Goal: Task Accomplishment & Management: Use online tool/utility

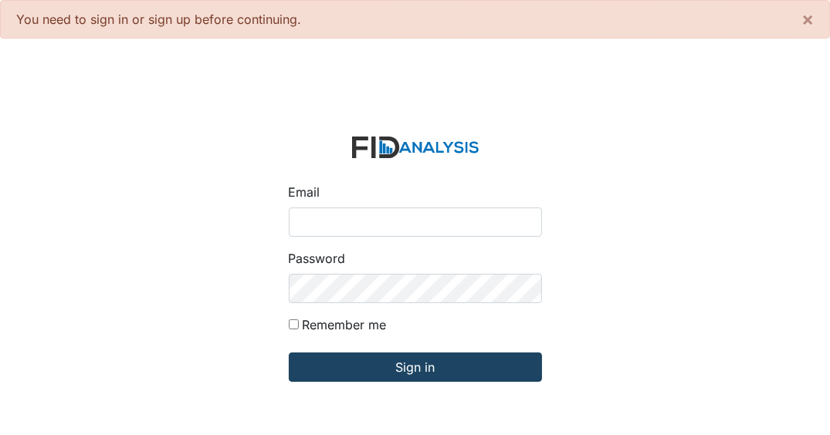
type input "[EMAIL_ADDRESS][DOMAIN_NAME]"
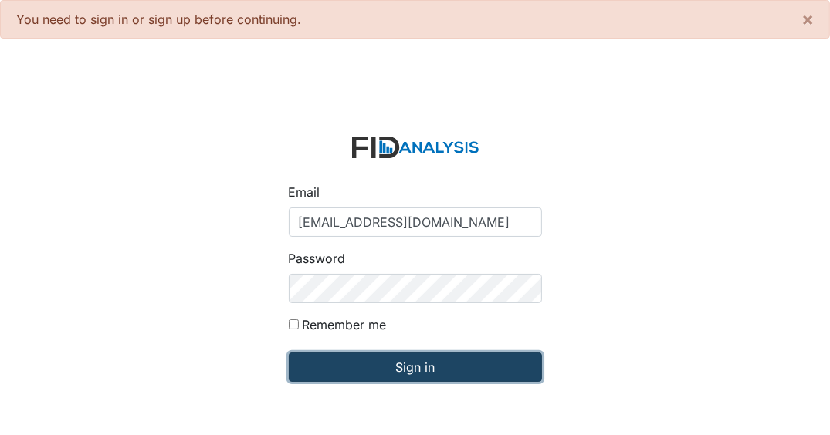
click at [482, 365] on input "Sign in" at bounding box center [415, 367] width 253 height 29
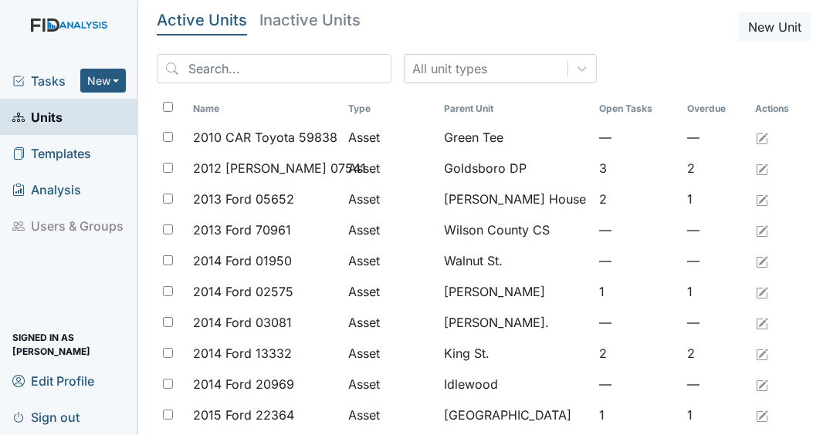
click at [57, 78] on span "Tasks" at bounding box center [46, 81] width 68 height 19
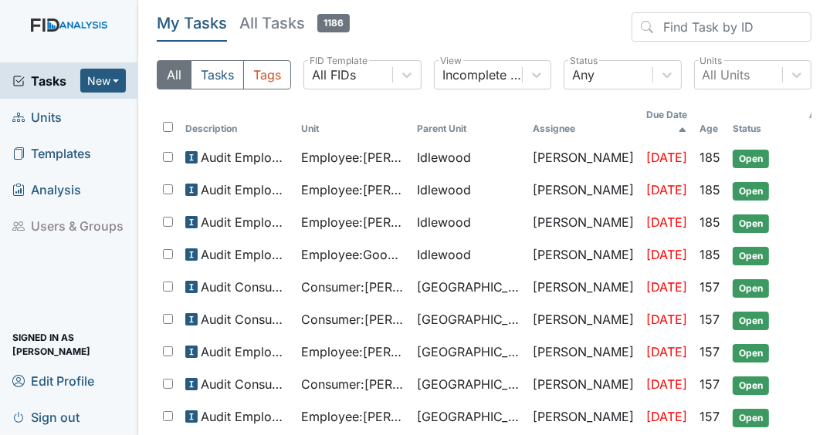
click at [35, 81] on span "Tasks" at bounding box center [46, 81] width 68 height 19
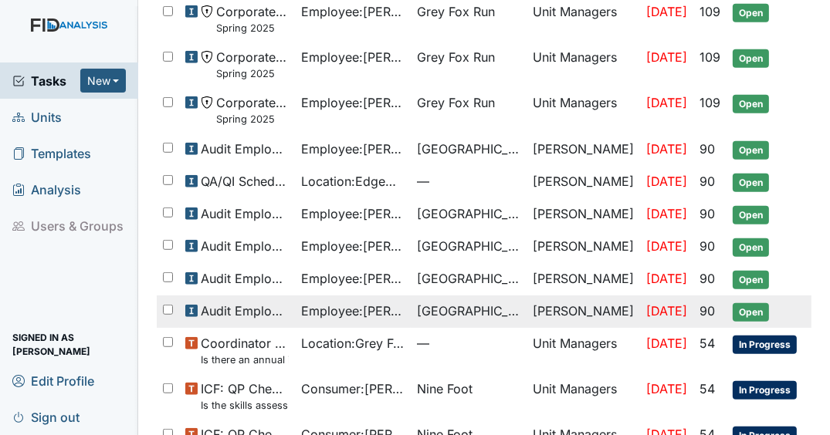
scroll to position [803, 0]
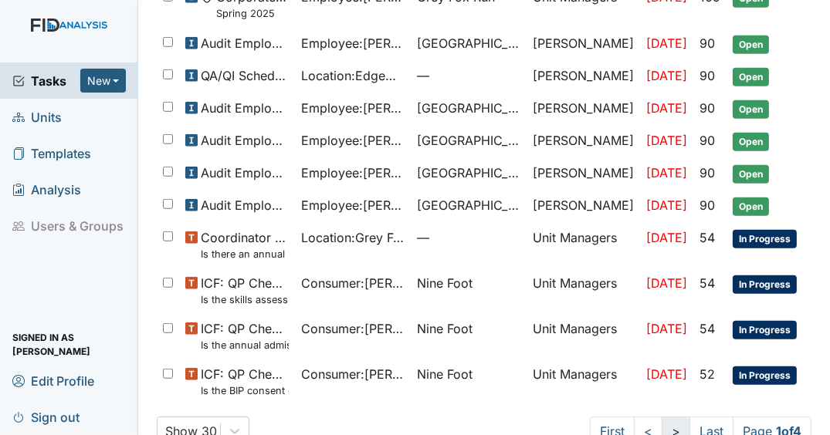
click at [661, 418] on link ">" at bounding box center [675, 431] width 29 height 29
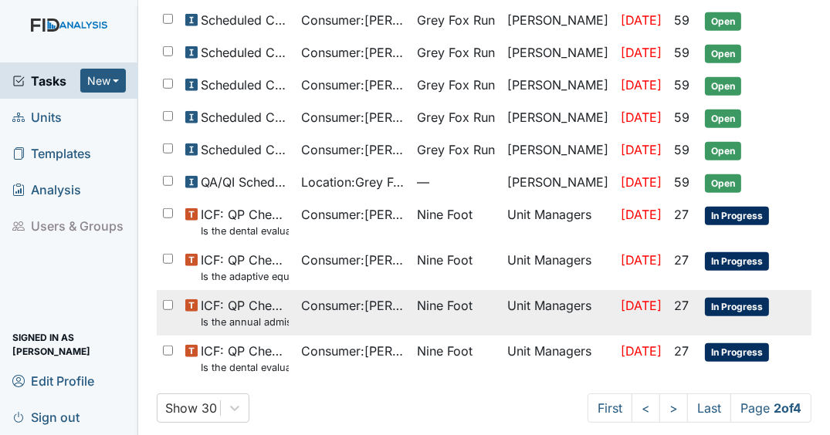
scroll to position [895, 0]
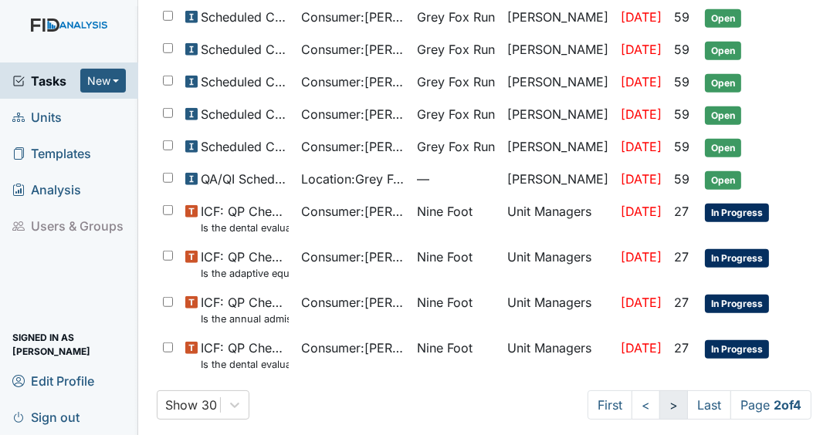
click at [665, 397] on link ">" at bounding box center [673, 405] width 29 height 29
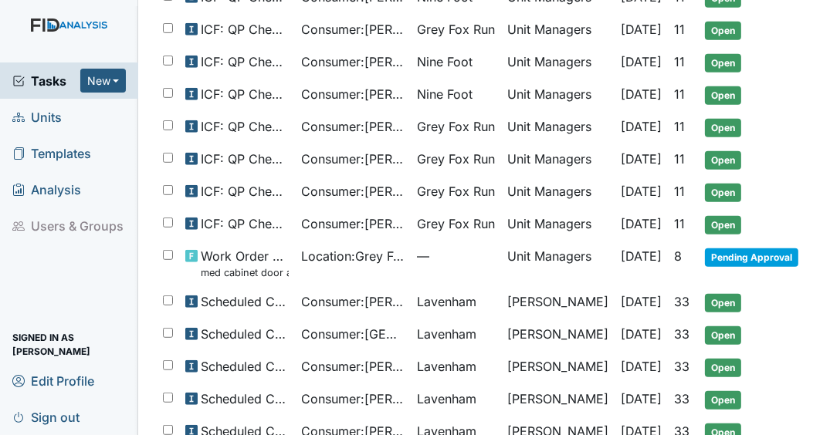
scroll to position [895, 0]
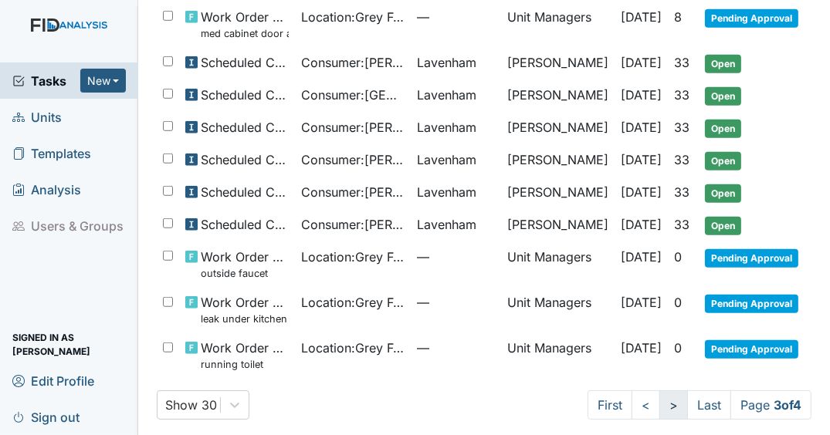
click at [659, 391] on link ">" at bounding box center [673, 405] width 29 height 29
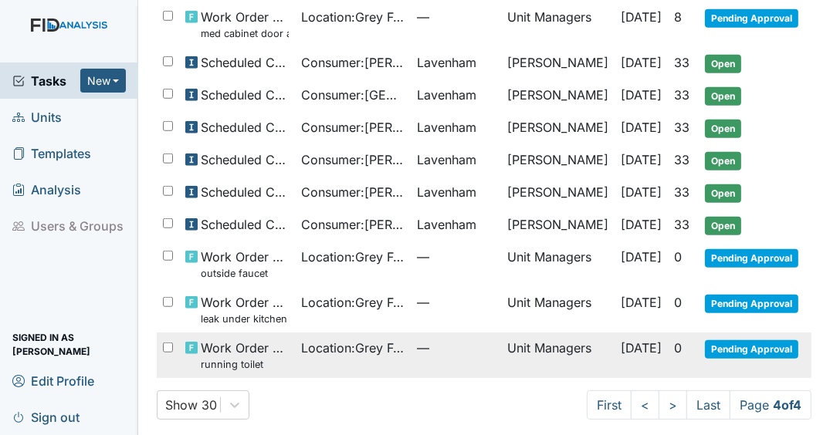
scroll to position [16, 0]
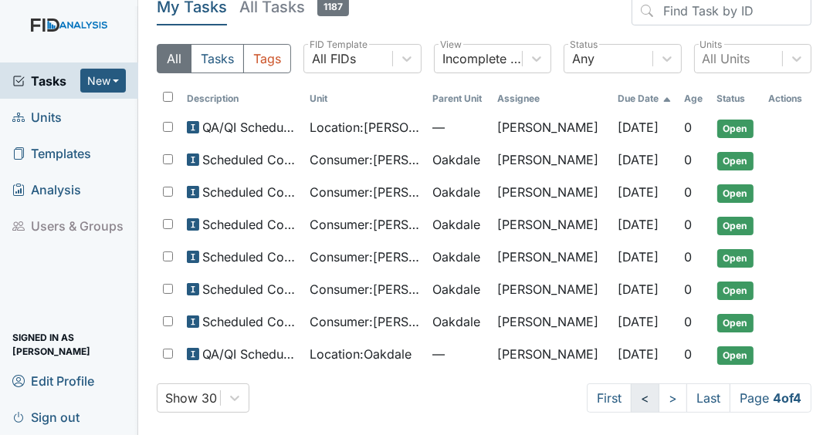
click at [631, 399] on link "<" at bounding box center [645, 398] width 29 height 29
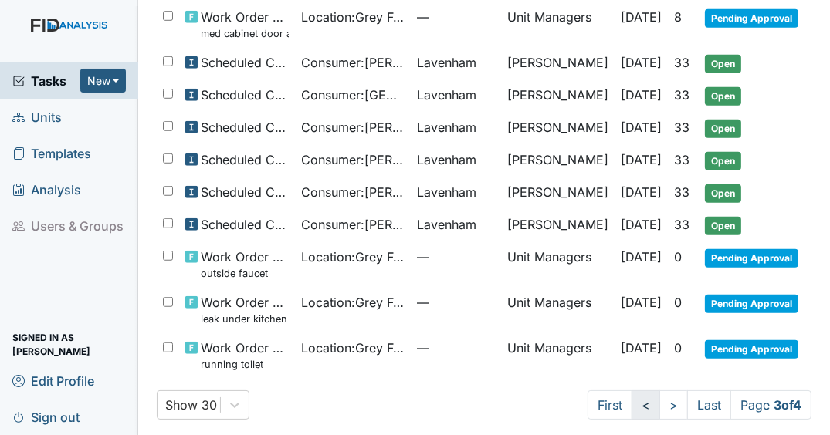
click at [631, 397] on link "<" at bounding box center [645, 405] width 29 height 29
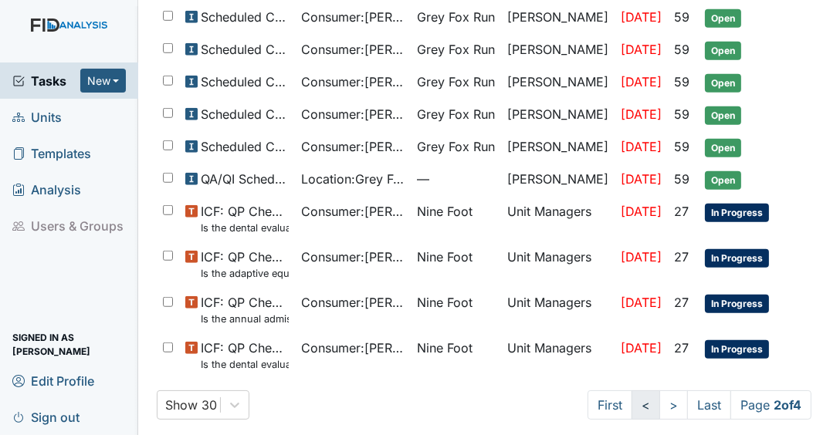
click at [631, 398] on link "<" at bounding box center [645, 405] width 29 height 29
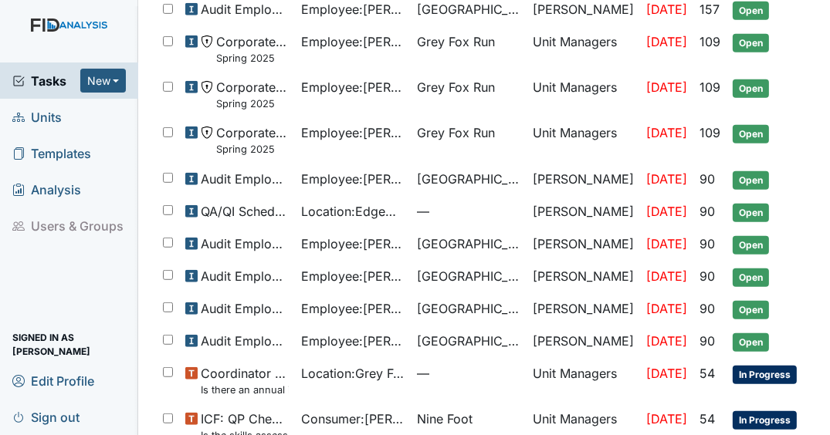
scroll to position [827, 0]
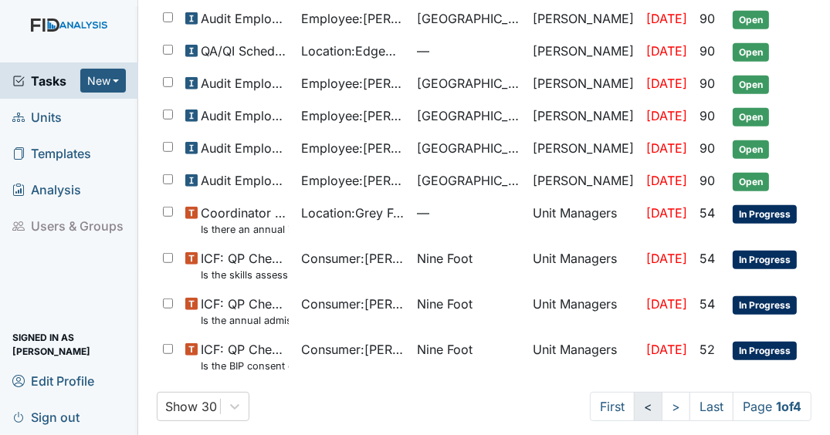
click at [640, 399] on link "<" at bounding box center [648, 406] width 29 height 29
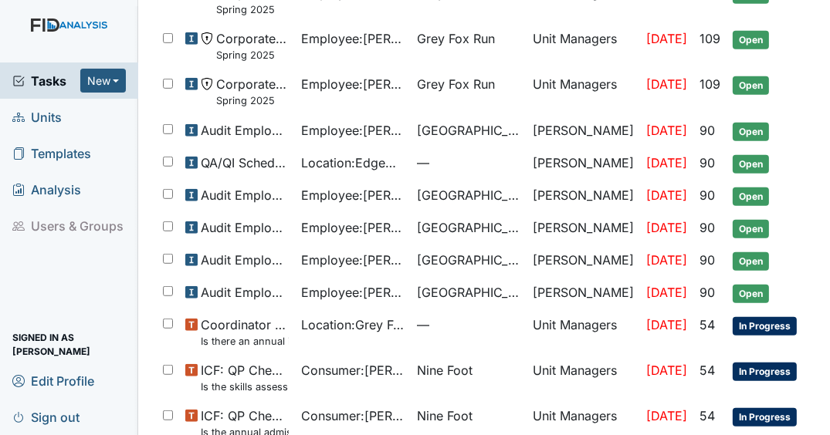
scroll to position [827, 0]
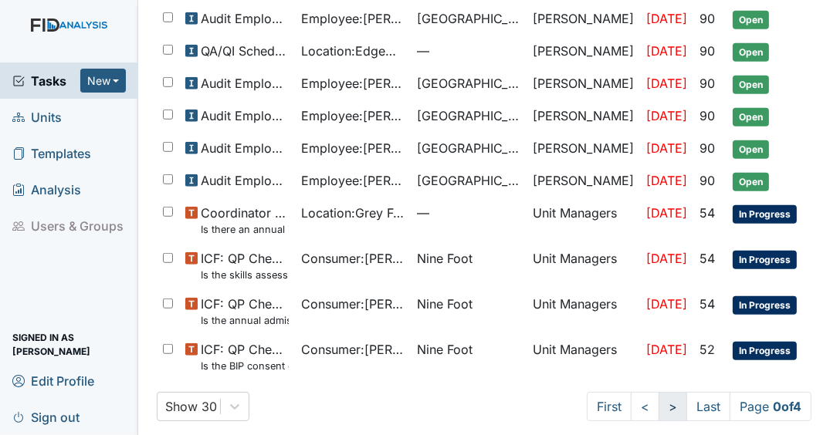
click at [658, 401] on link ">" at bounding box center [672, 406] width 29 height 29
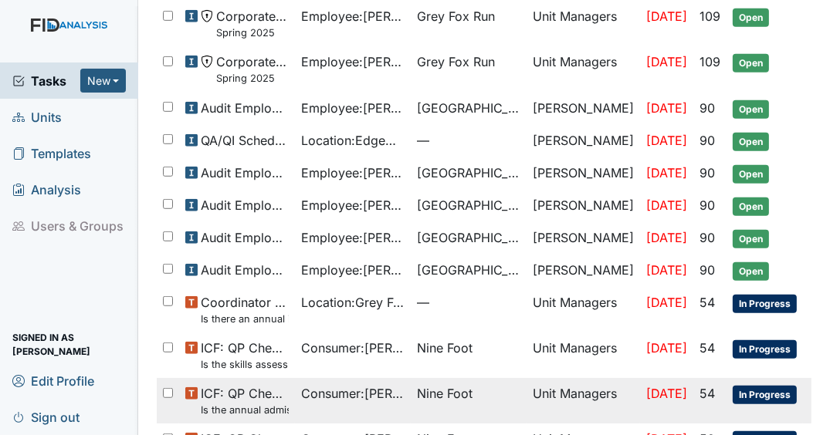
scroll to position [827, 0]
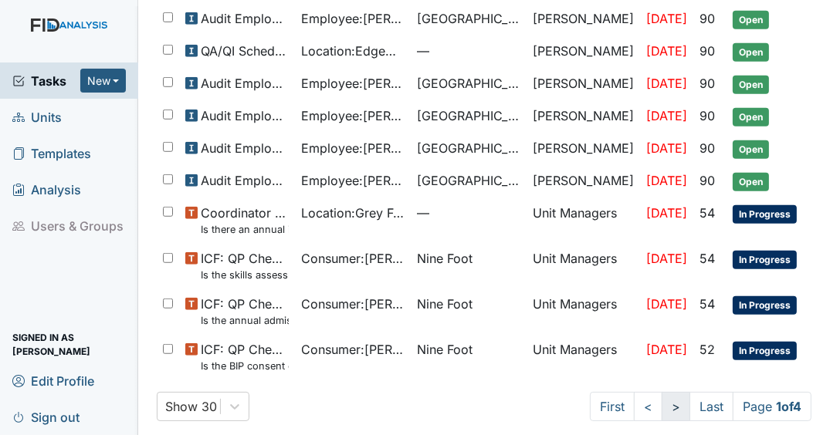
click at [661, 398] on link ">" at bounding box center [675, 406] width 29 height 29
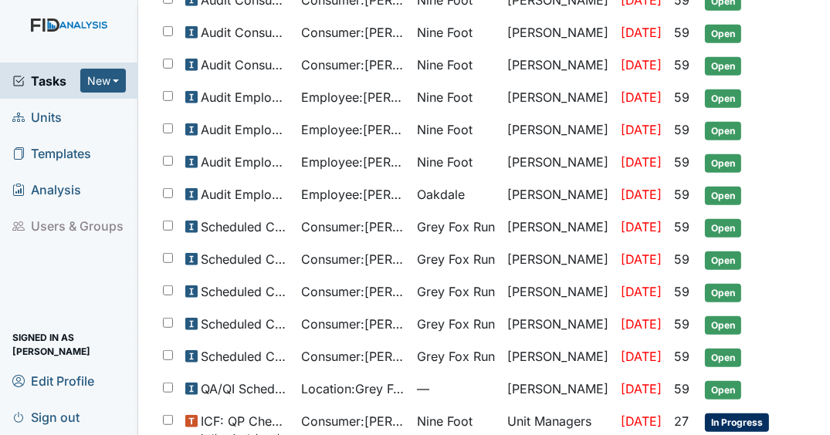
scroll to position [895, 0]
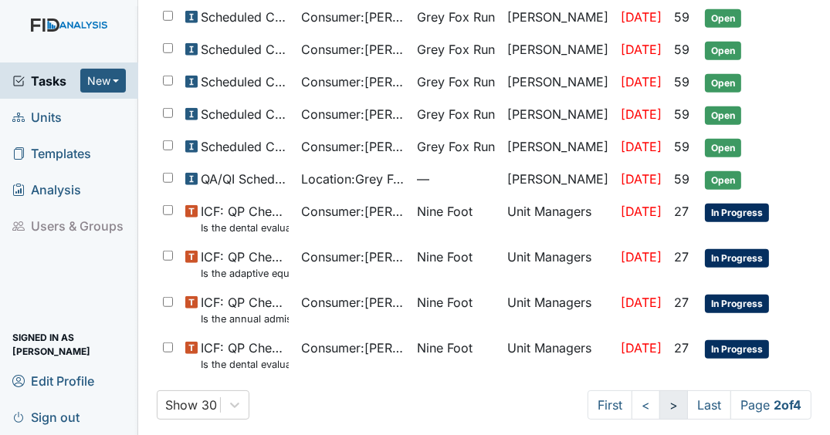
click at [659, 394] on link ">" at bounding box center [673, 405] width 29 height 29
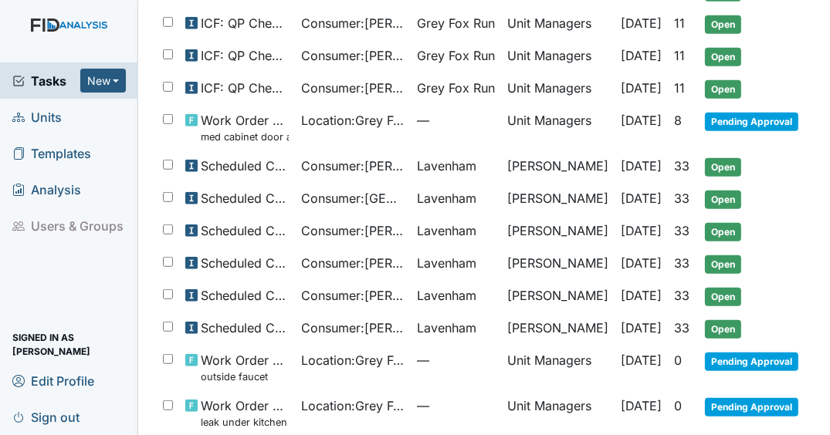
scroll to position [895, 0]
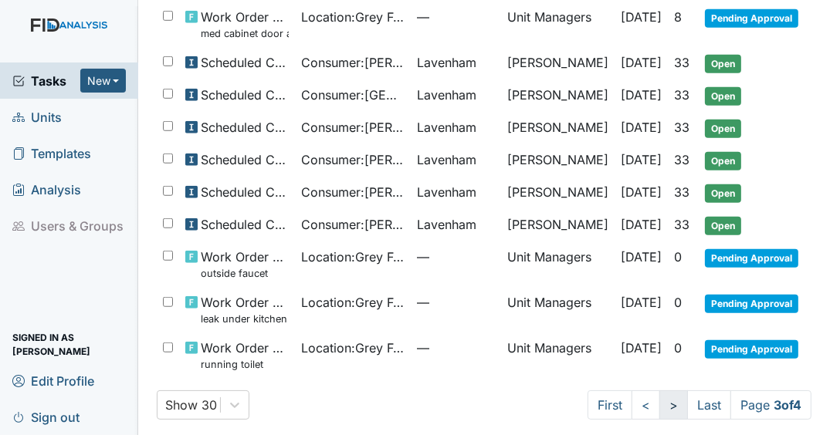
click at [667, 402] on link ">" at bounding box center [673, 405] width 29 height 29
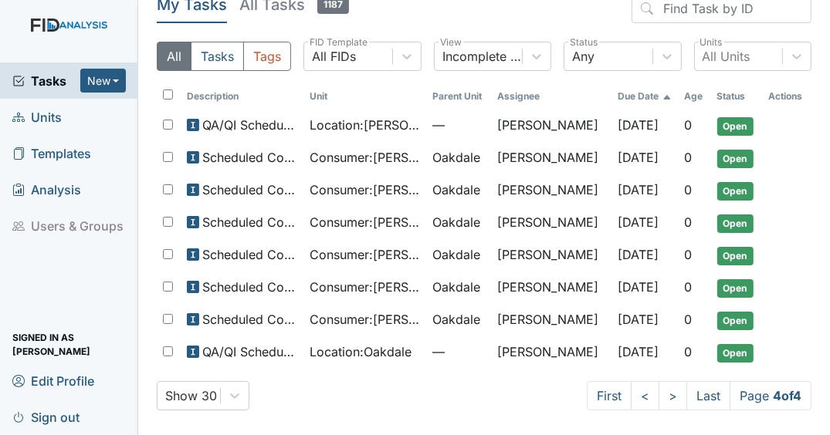
scroll to position [16, 0]
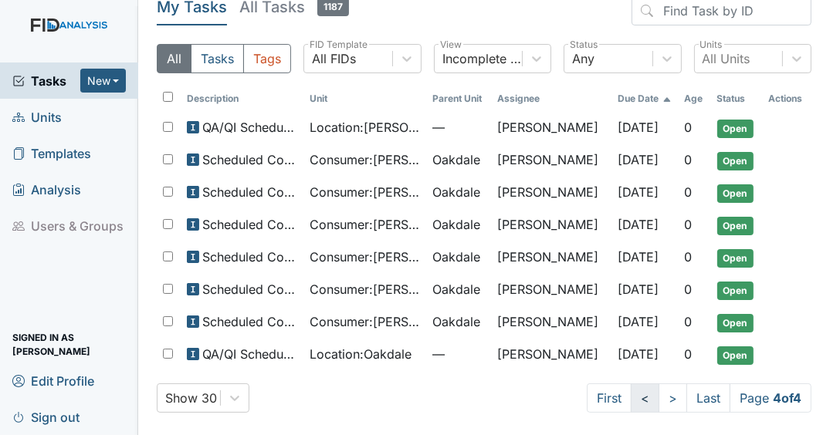
click at [631, 397] on link "<" at bounding box center [645, 398] width 29 height 29
click at [587, 396] on link "First" at bounding box center [609, 398] width 45 height 29
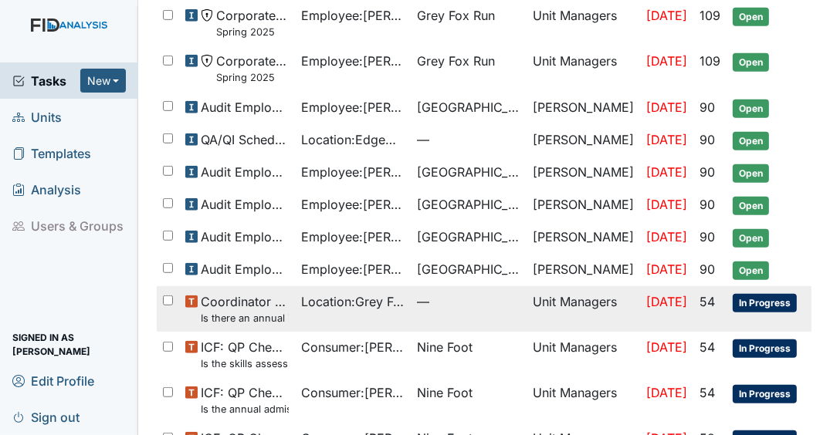
scroll to position [677, 0]
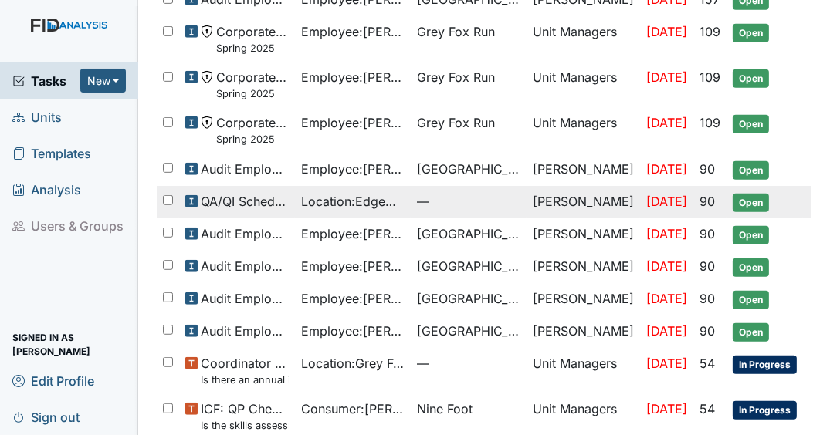
click at [769, 194] on span "Open" at bounding box center [750, 203] width 36 height 19
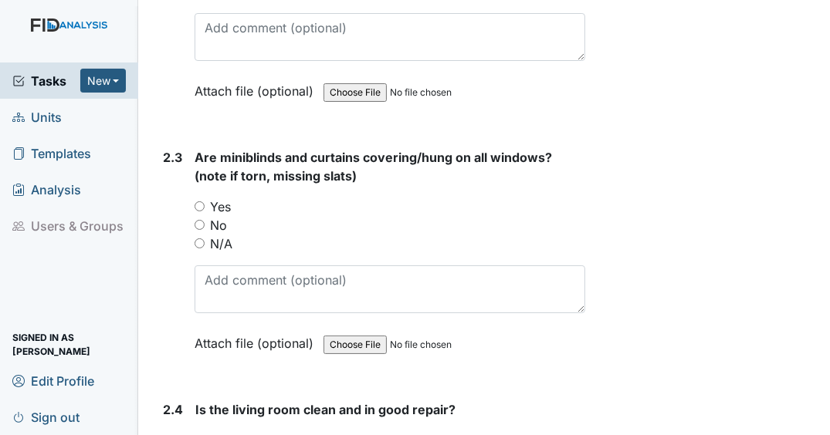
scroll to position [2495, 0]
